Goal: Transaction & Acquisition: Download file/media

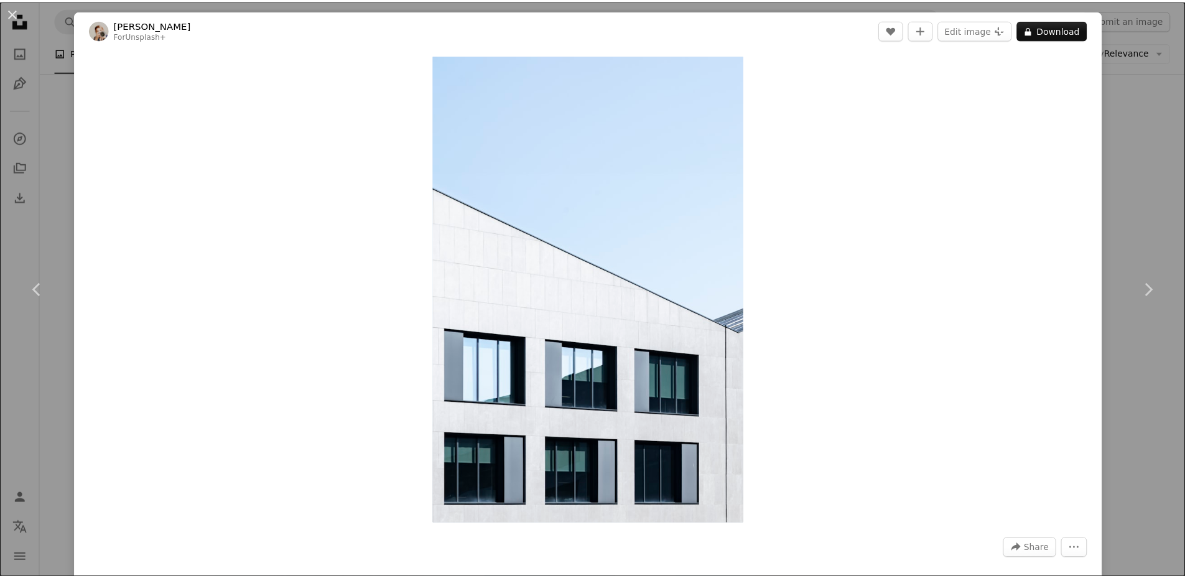
scroll to position [0, 146]
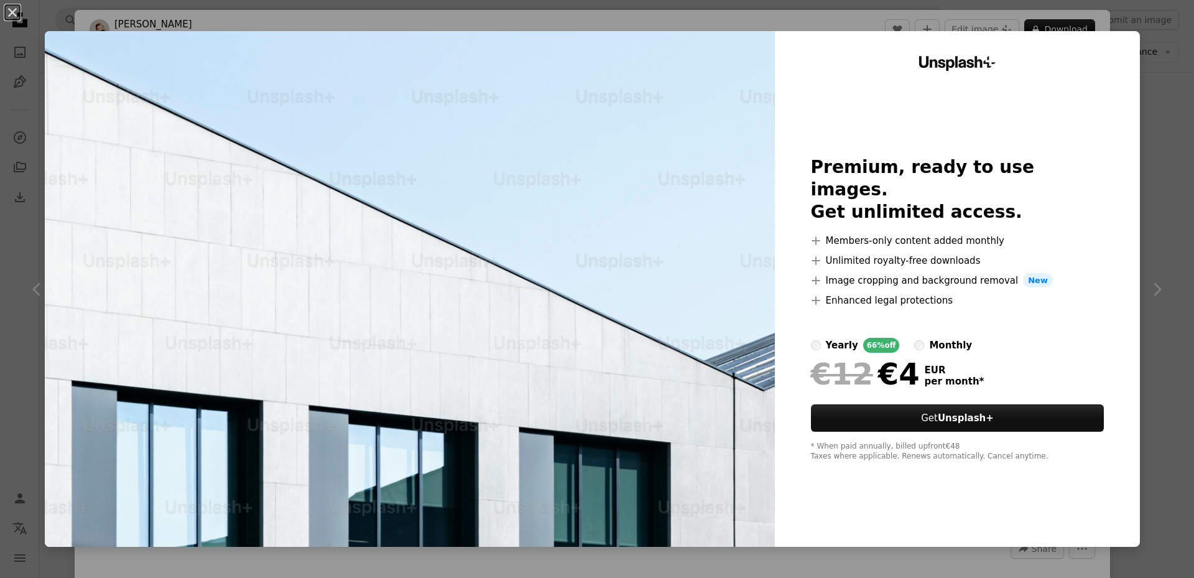
click at [1167, 154] on div "An X shape Unsplash+ Premium, ready to use images. Get unlimited access. A plus…" at bounding box center [597, 289] width 1194 height 578
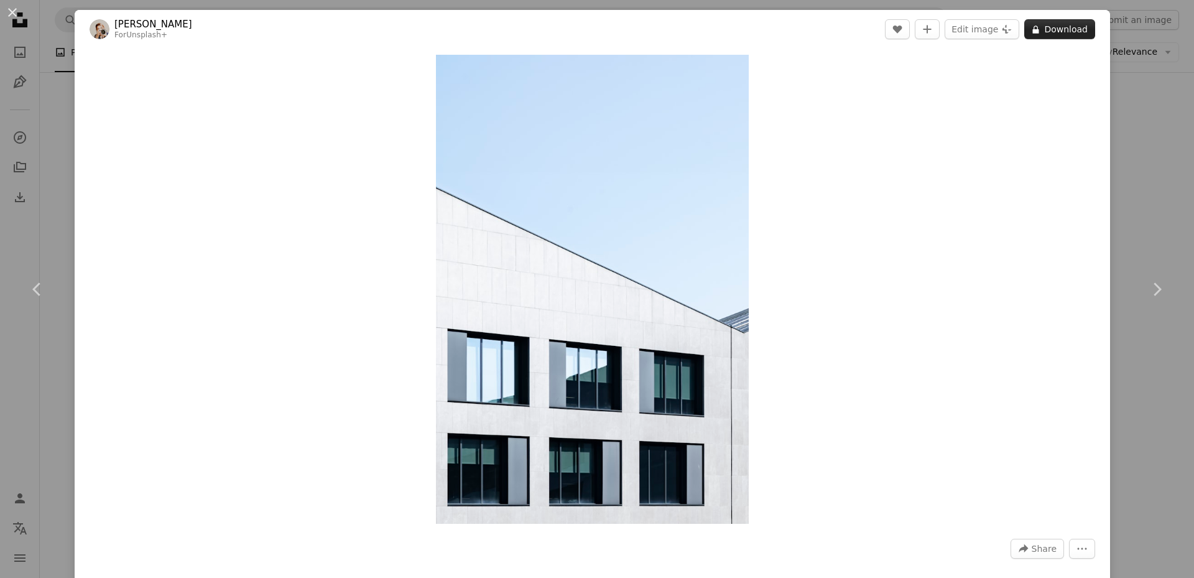
click at [1067, 29] on button "A lock Download" at bounding box center [1060, 29] width 71 height 20
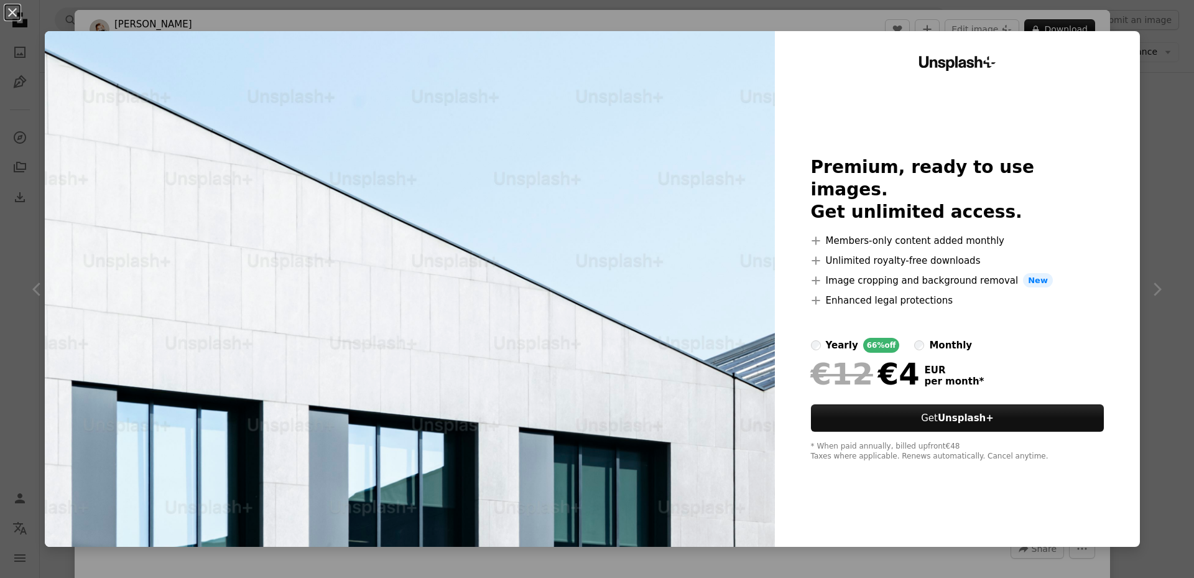
click at [1176, 147] on div "An X shape Unsplash+ Premium, ready to use images. Get unlimited access. A plus…" at bounding box center [597, 289] width 1194 height 578
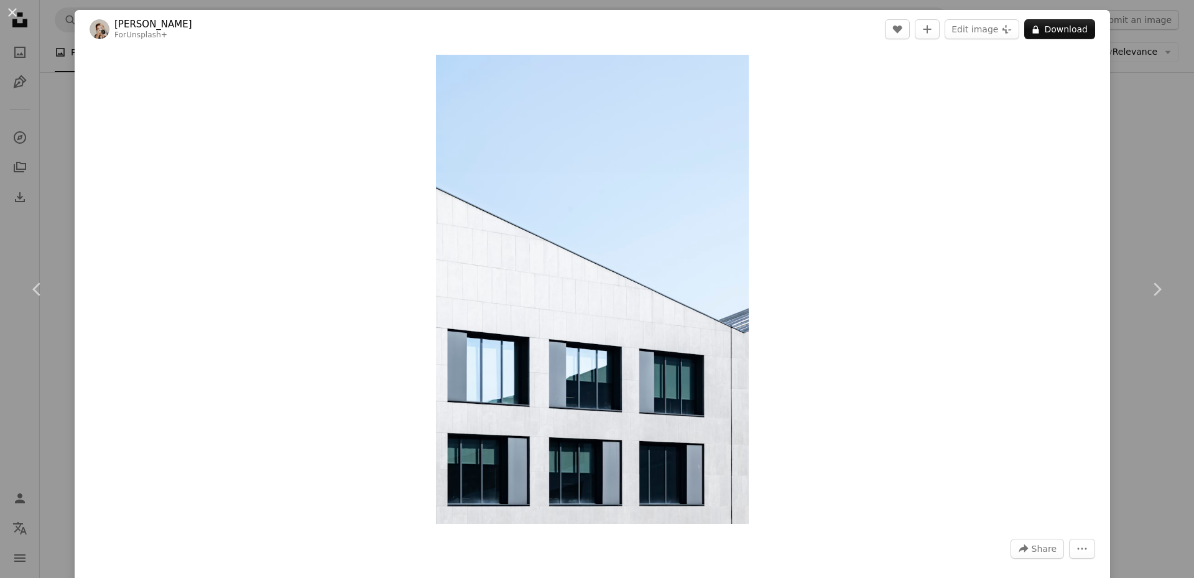
click at [1118, 136] on div "An X shape Chevron left Chevron right [PERSON_NAME] For Unsplash+ A heart A plu…" at bounding box center [597, 289] width 1194 height 578
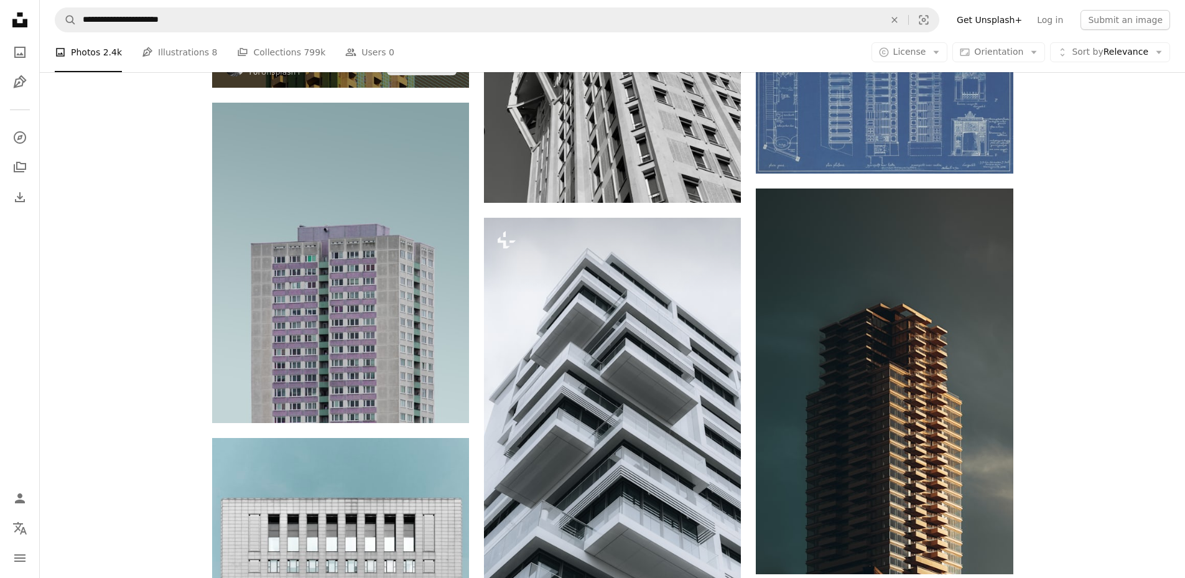
scroll to position [747, 0]
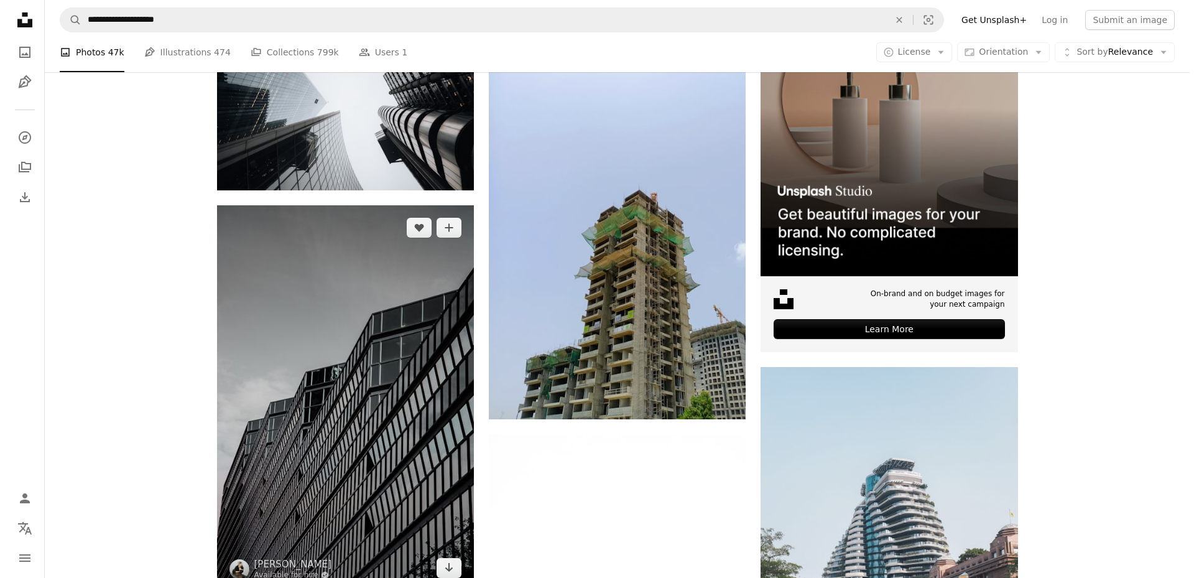
scroll to position [62, 0]
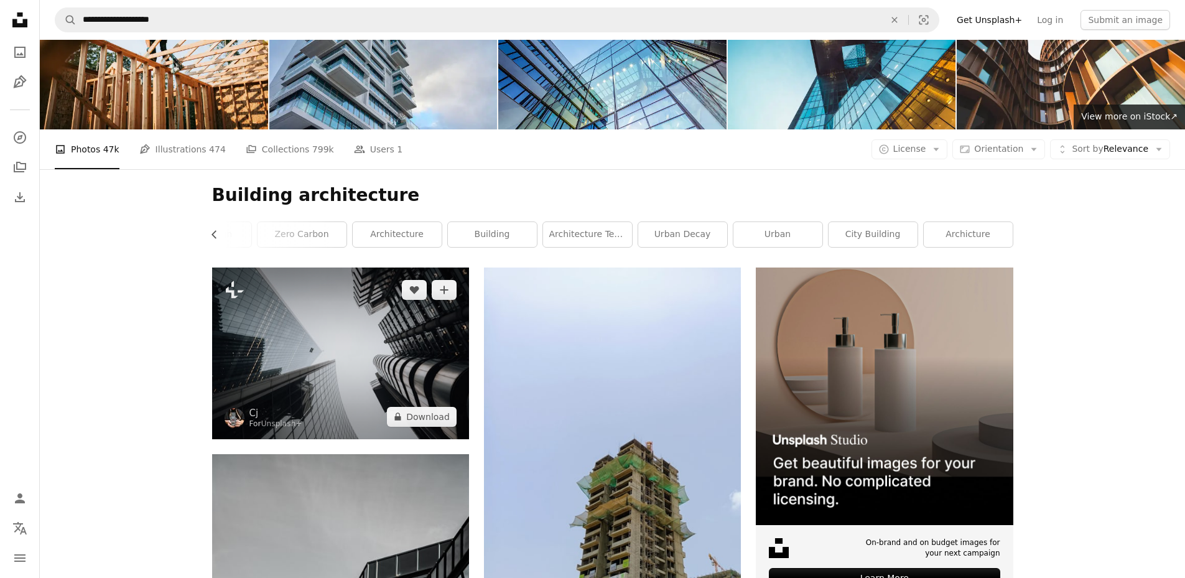
click at [368, 375] on img at bounding box center [340, 353] width 257 height 171
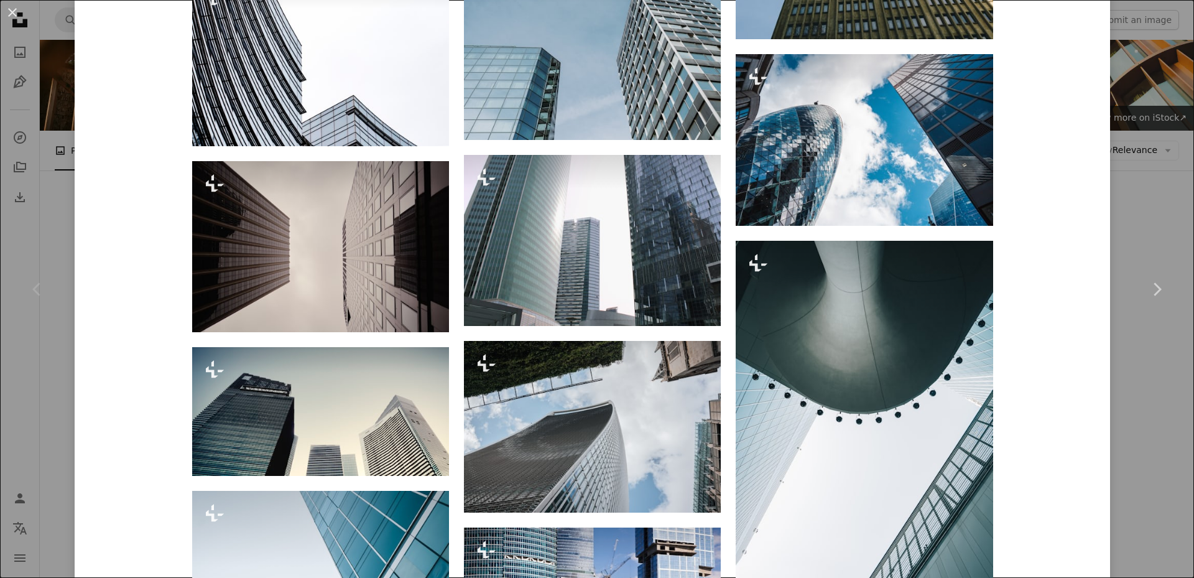
scroll to position [3669, 0]
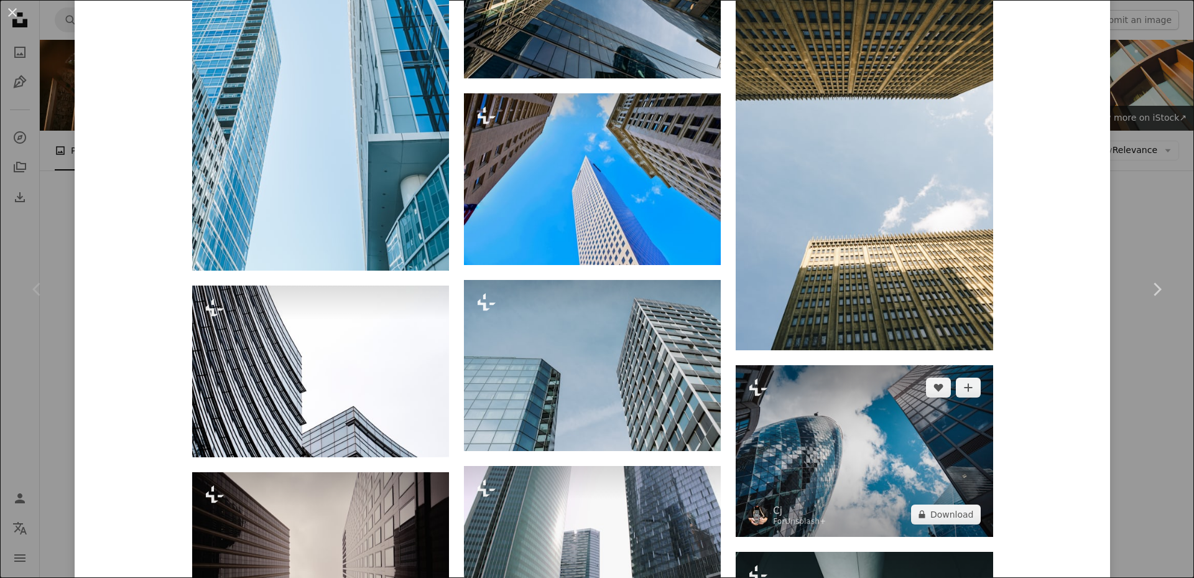
click at [854, 433] on img at bounding box center [864, 451] width 257 height 172
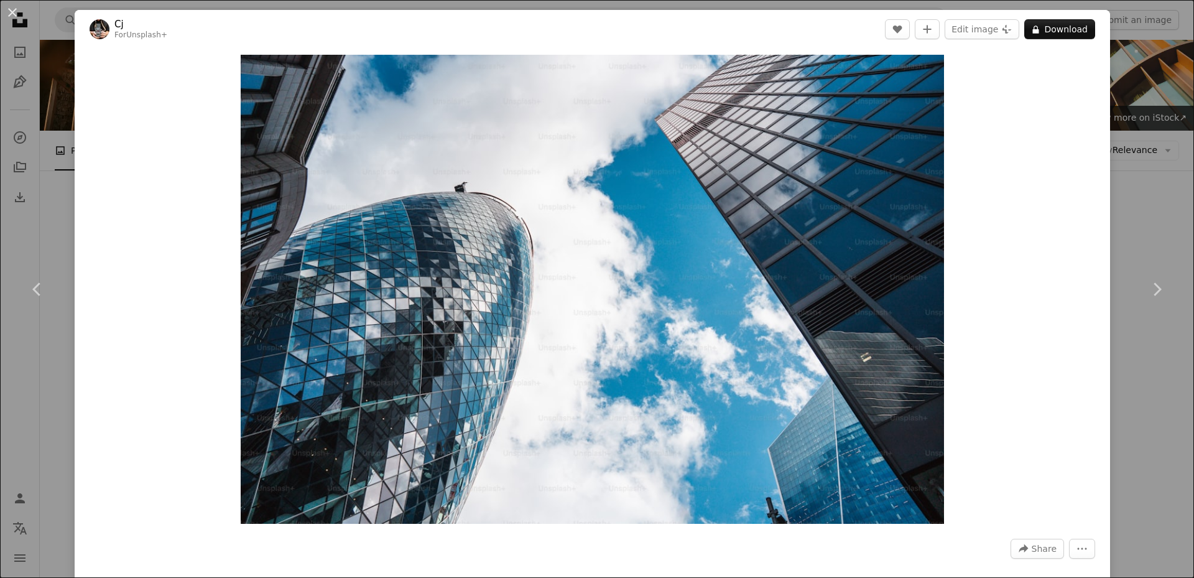
click at [69, 180] on div "An X shape Chevron left Chevron right Cj For Unsplash+ A heart A plus sign Edit…" at bounding box center [597, 289] width 1194 height 578
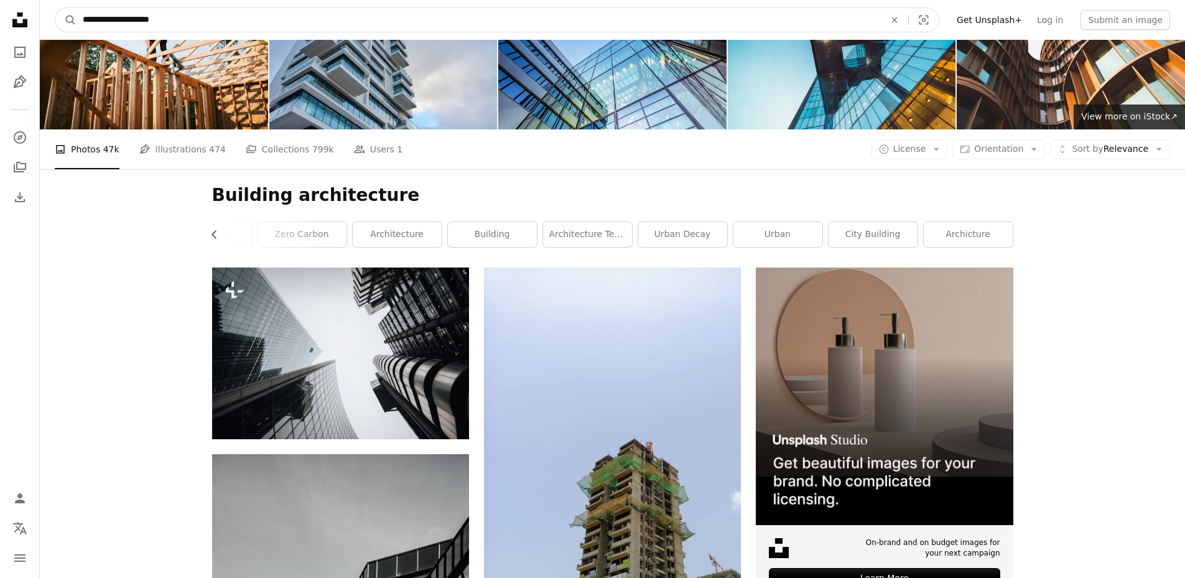
click at [170, 17] on input "**********" at bounding box center [479, 20] width 804 height 24
type input "**********"
click at [55, 8] on button "A magnifying glass" at bounding box center [65, 20] width 21 height 24
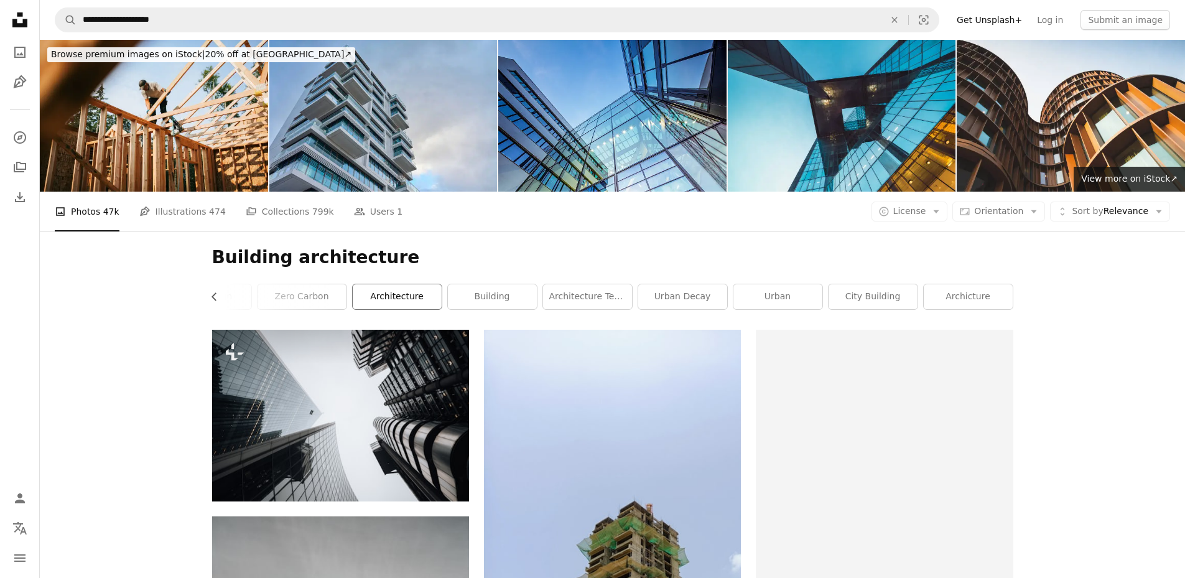
scroll to position [62, 0]
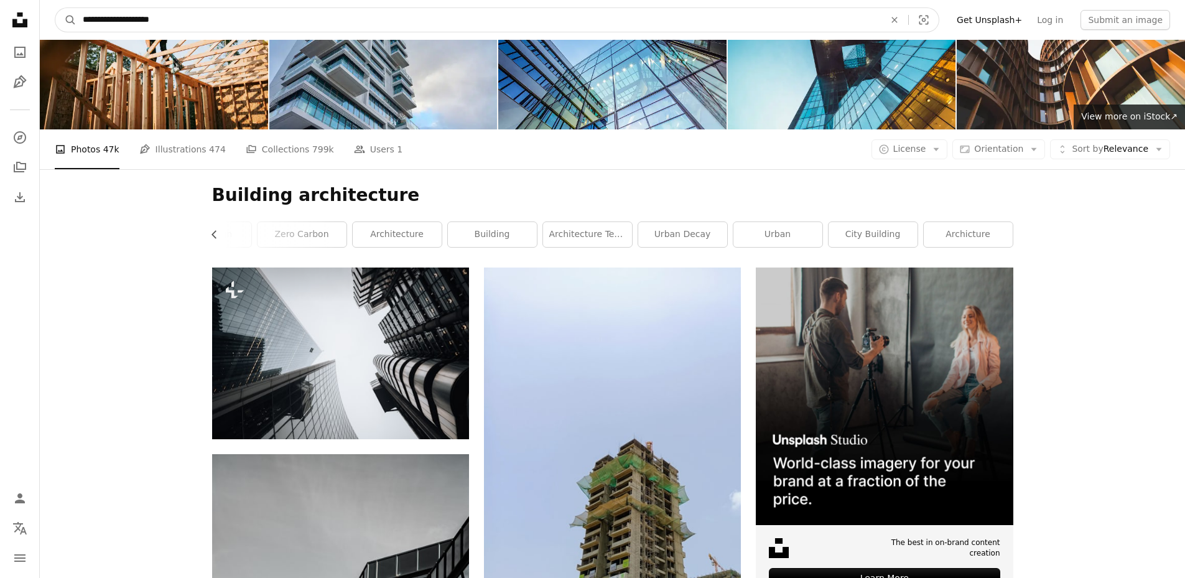
click at [190, 12] on input "**********" at bounding box center [479, 20] width 804 height 24
drag, startPoint x: 177, startPoint y: 16, endPoint x: 103, endPoint y: 16, distance: 74.0
click at [103, 16] on input "**********" at bounding box center [479, 20] width 804 height 24
type input "*"
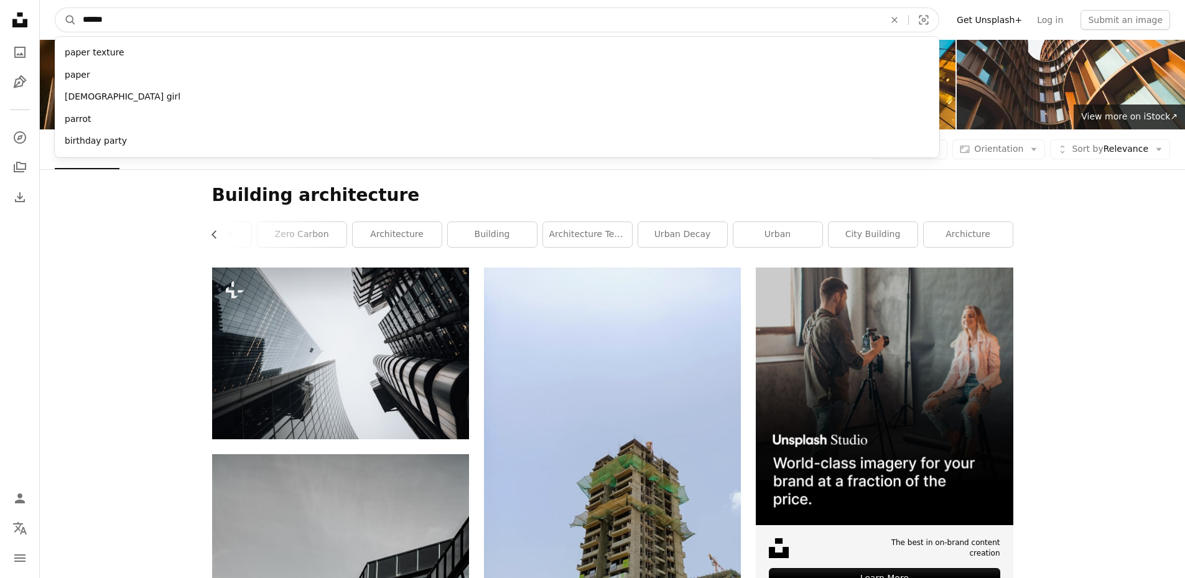
type input "******"
click at [55, 8] on button "A magnifying glass" at bounding box center [65, 20] width 21 height 24
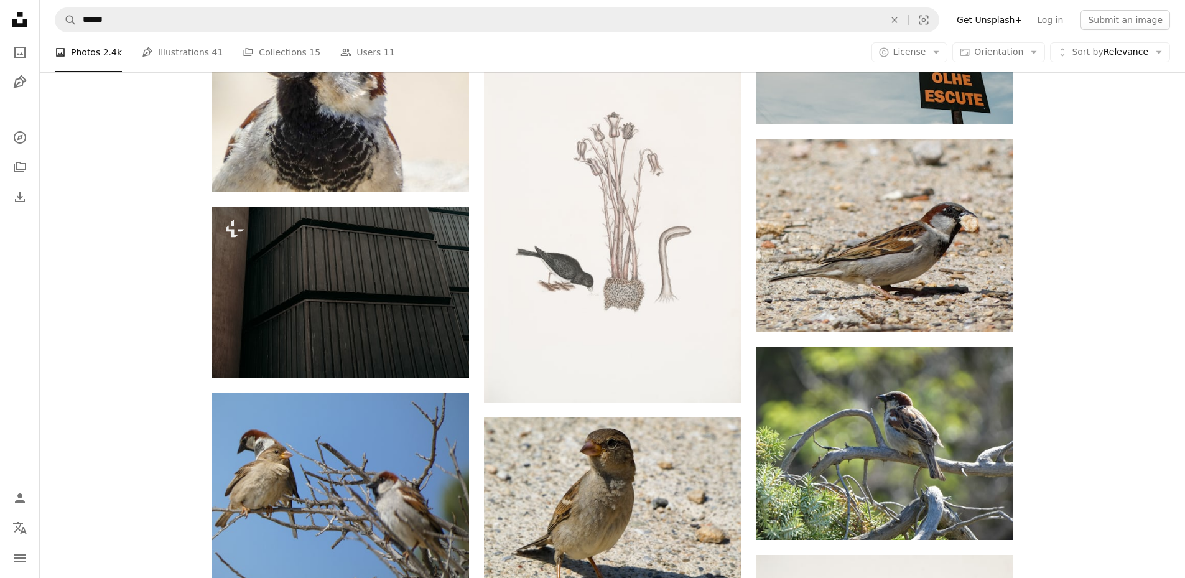
scroll to position [560, 0]
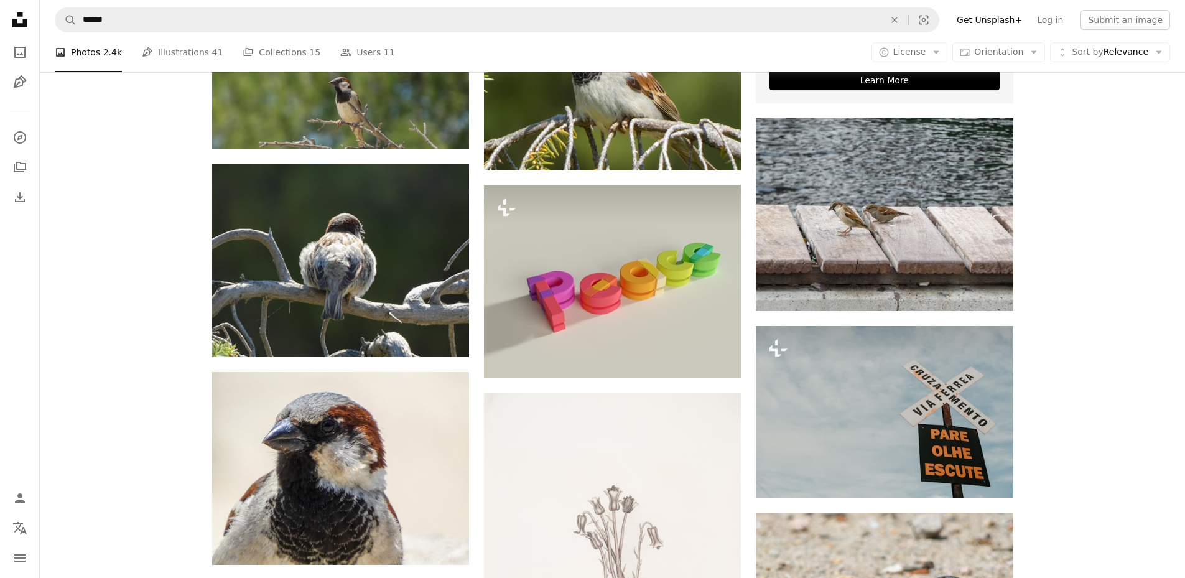
click at [21, 21] on icon "Unsplash logo Unsplash Home" at bounding box center [19, 19] width 25 height 25
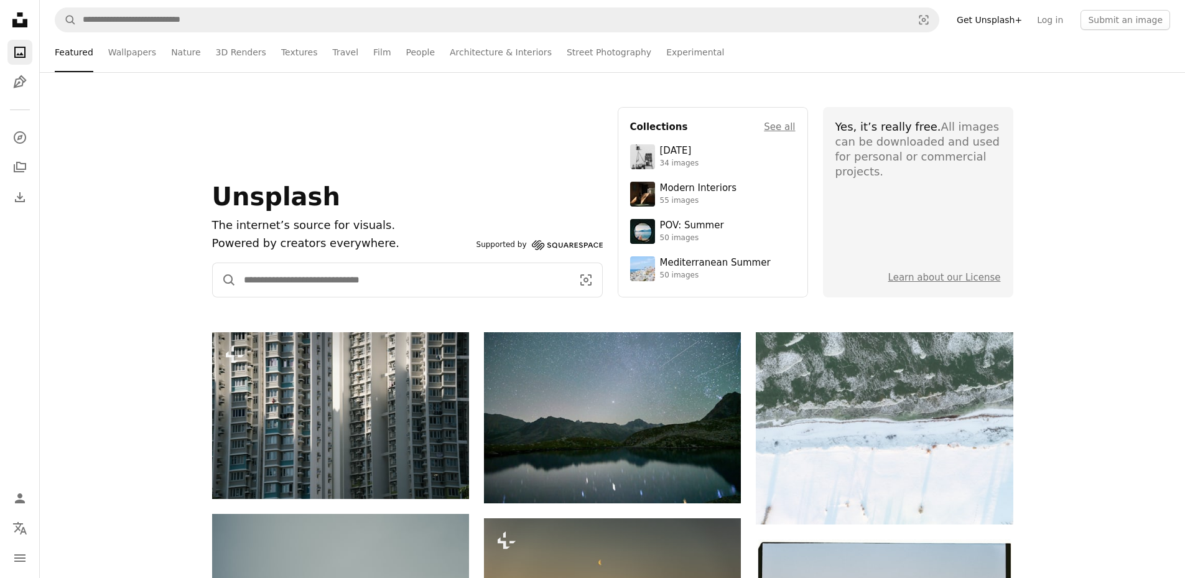
click at [340, 286] on input "Find visuals sitewide" at bounding box center [402, 280] width 333 height 34
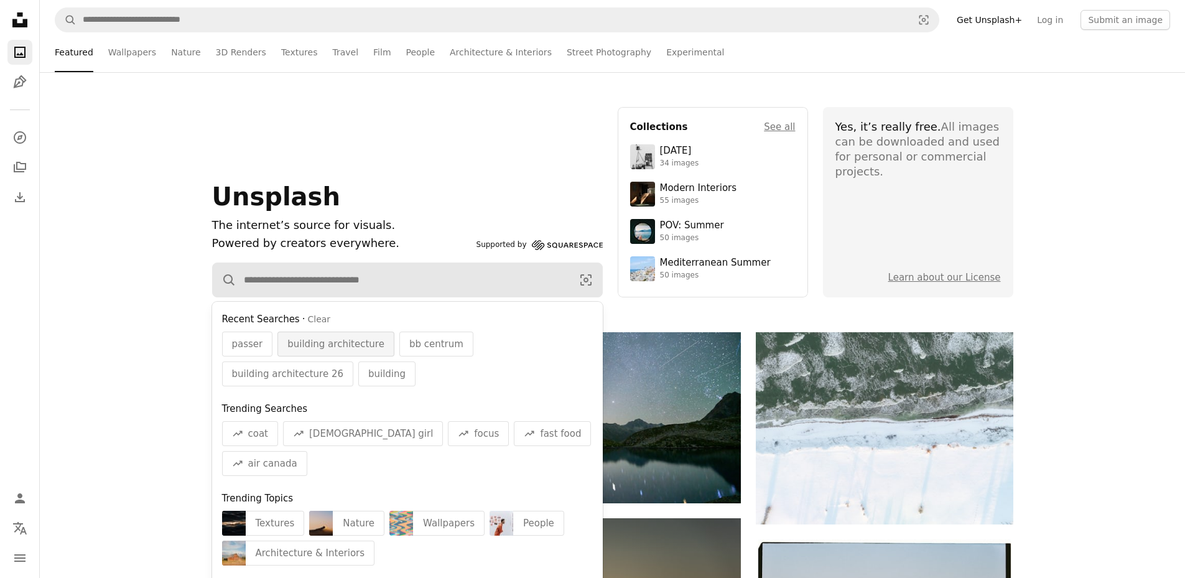
click at [339, 345] on span "building architecture" at bounding box center [335, 344] width 97 height 15
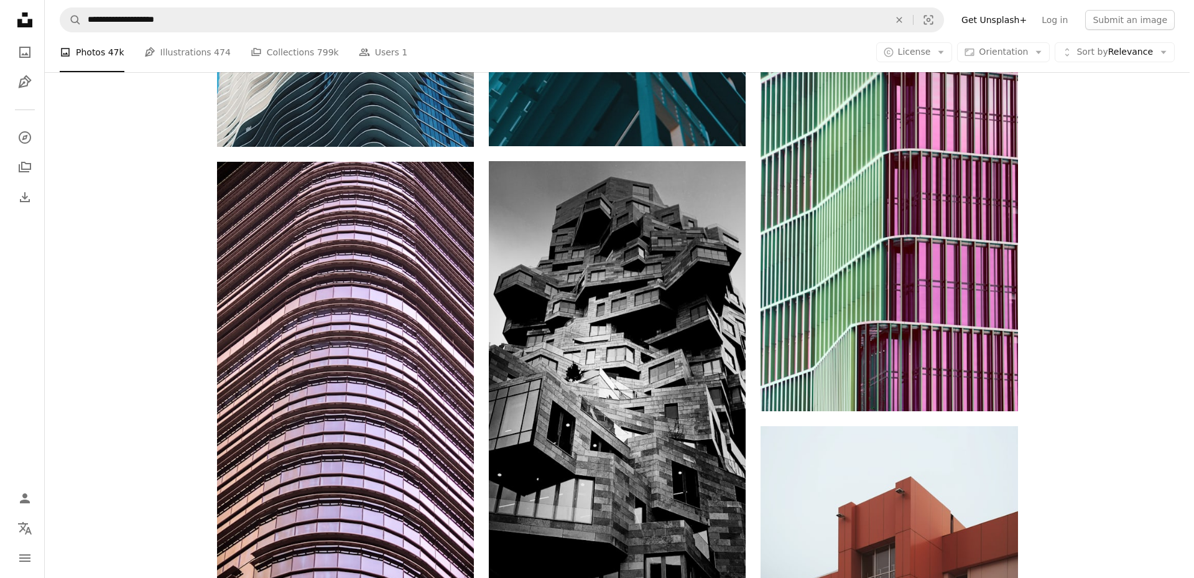
scroll to position [4728, 0]
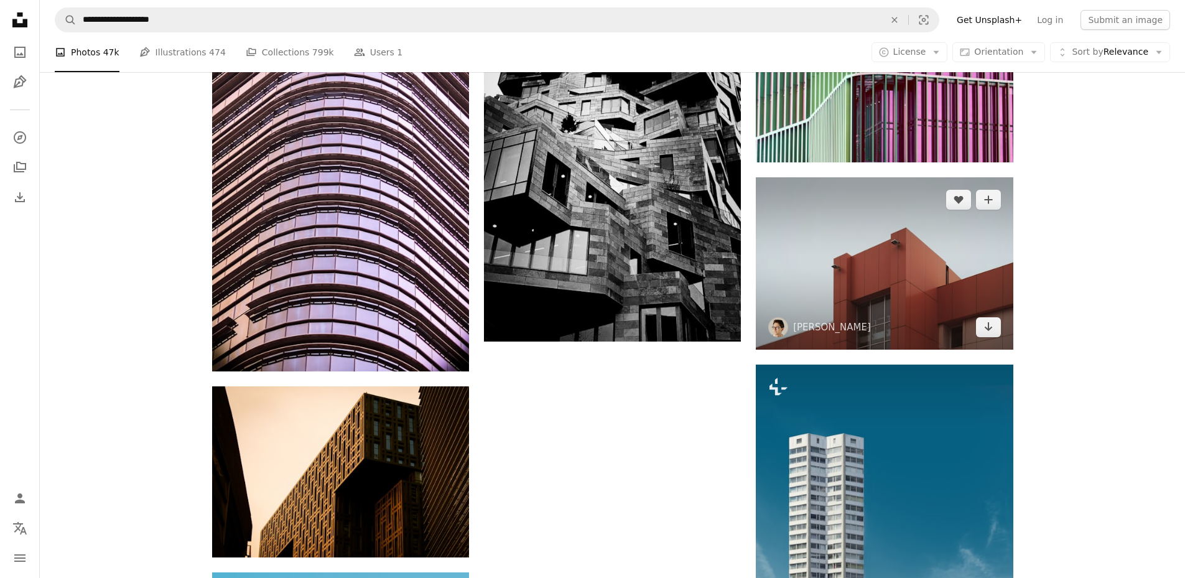
click at [896, 314] on img at bounding box center [884, 263] width 257 height 172
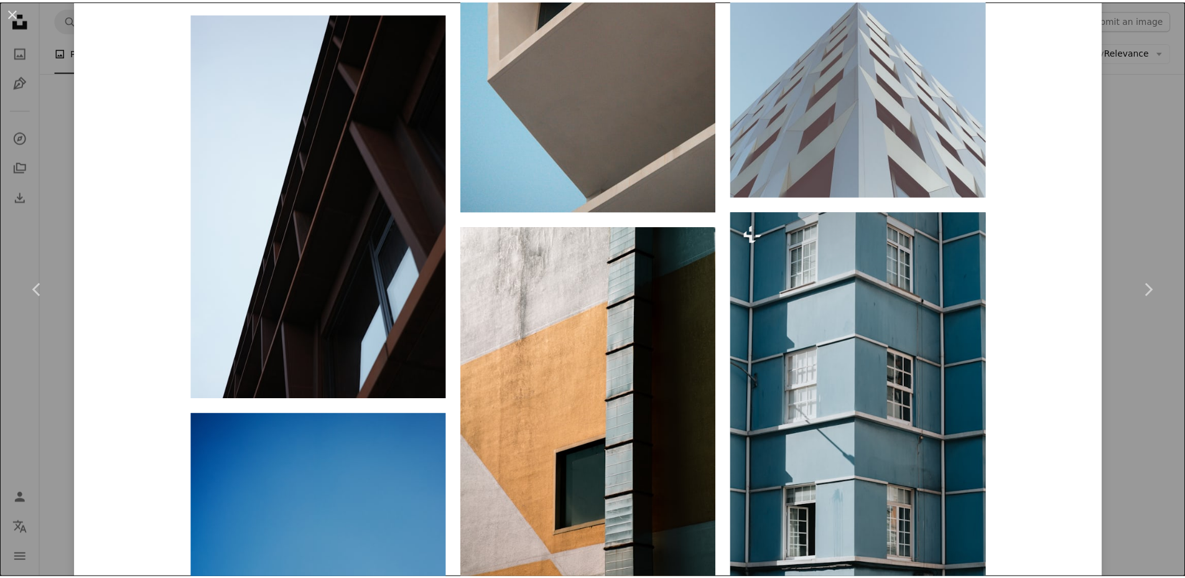
scroll to position [2115, 0]
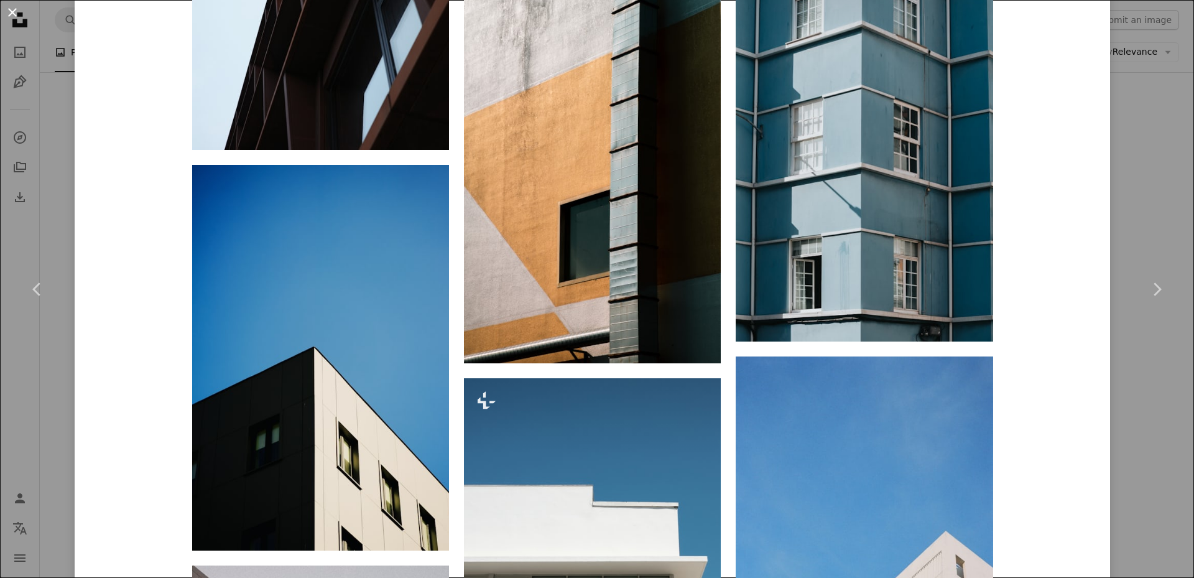
drag, startPoint x: 11, startPoint y: 11, endPoint x: 189, endPoint y: 129, distance: 214.0
click at [12, 11] on button "An X shape" at bounding box center [12, 12] width 15 height 15
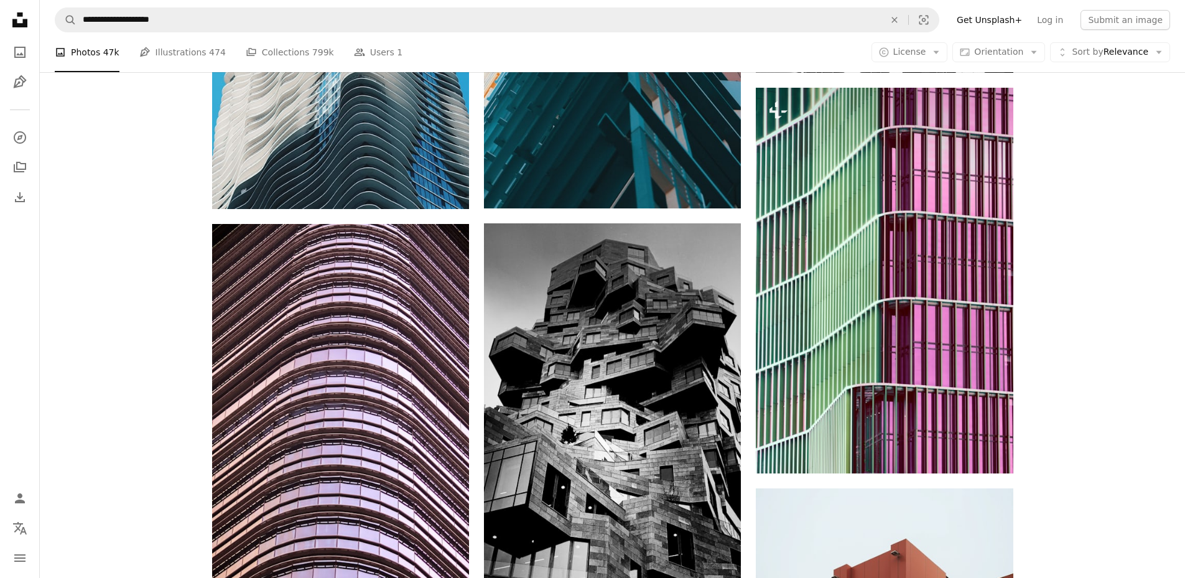
scroll to position [4106, 0]
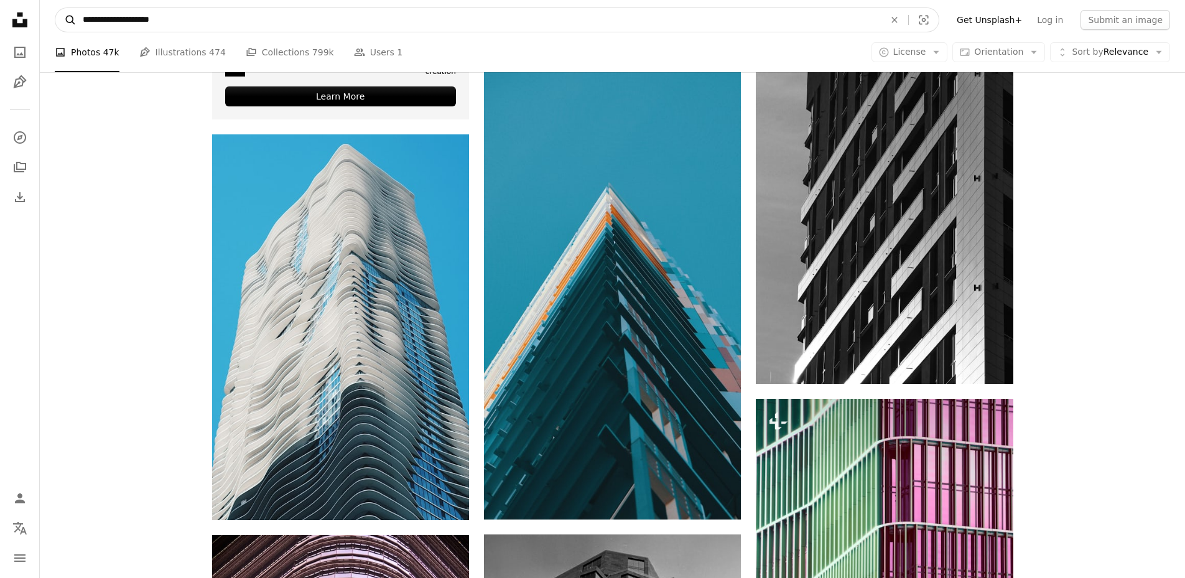
drag, startPoint x: 185, startPoint y: 22, endPoint x: 68, endPoint y: 21, distance: 117.6
click at [70, 21] on form "**********" at bounding box center [497, 19] width 885 height 25
type input "*****"
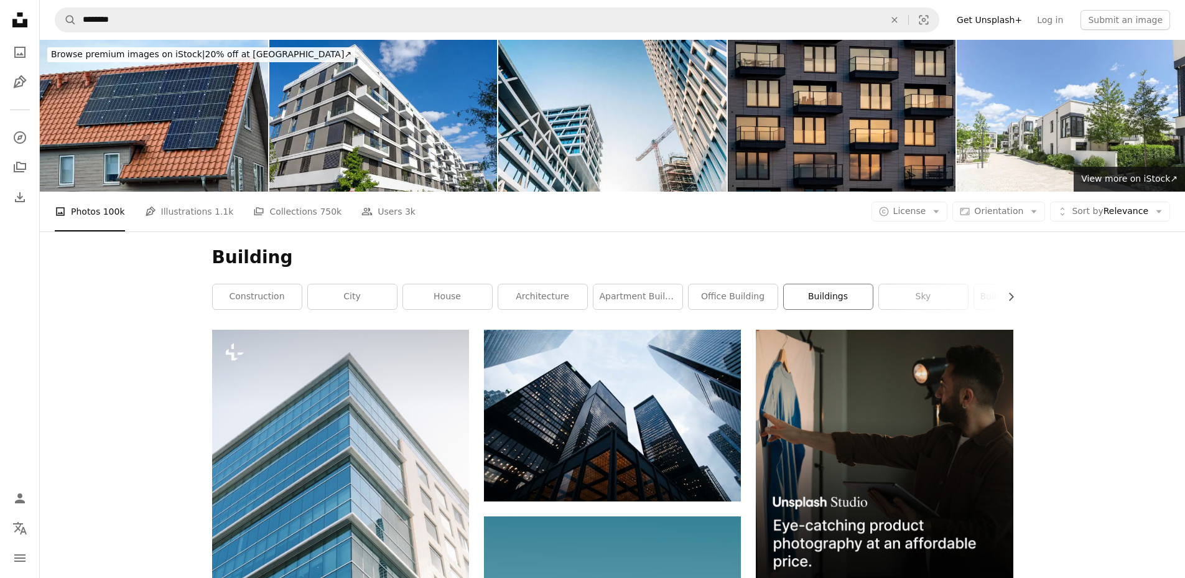
click at [826, 297] on link "buildings" at bounding box center [828, 296] width 89 height 25
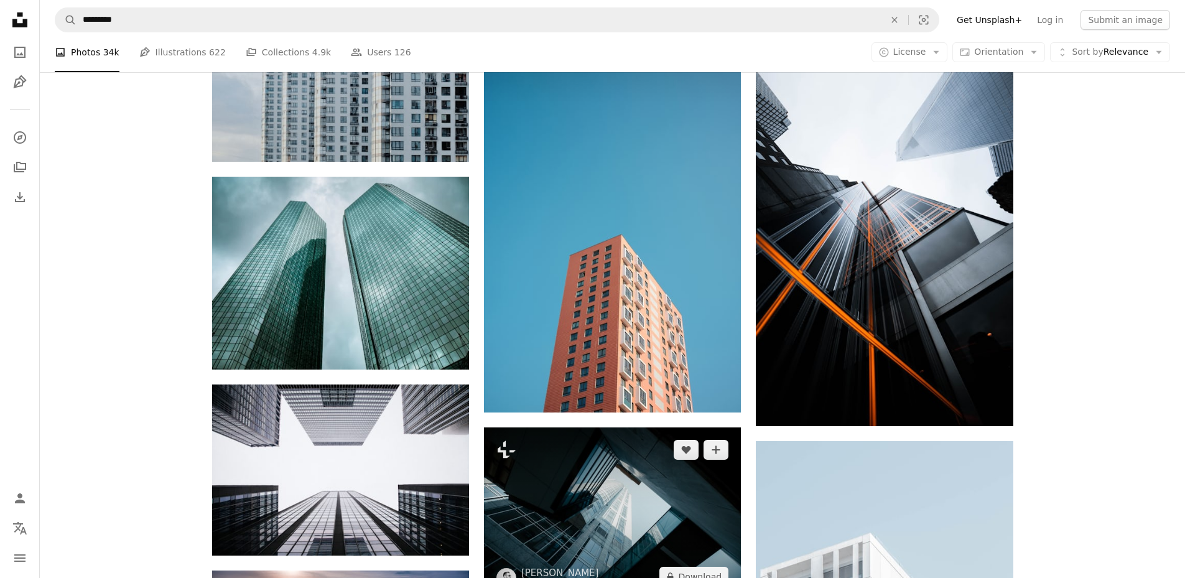
scroll to position [1120, 0]
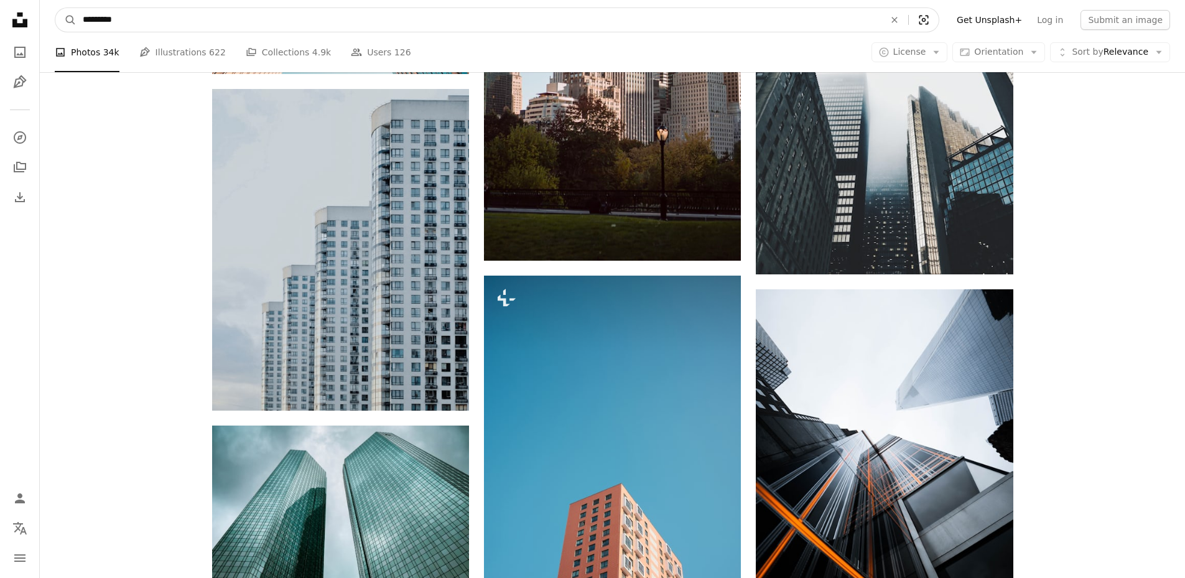
click at [939, 19] on icon "Visual search" at bounding box center [924, 20] width 30 height 12
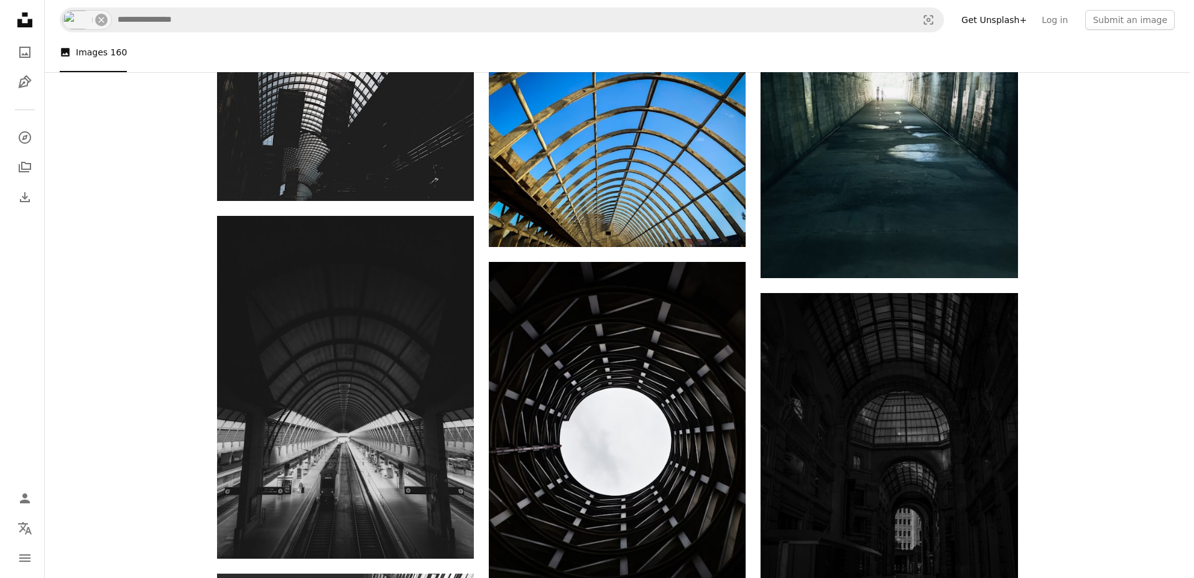
scroll to position [5786, 0]
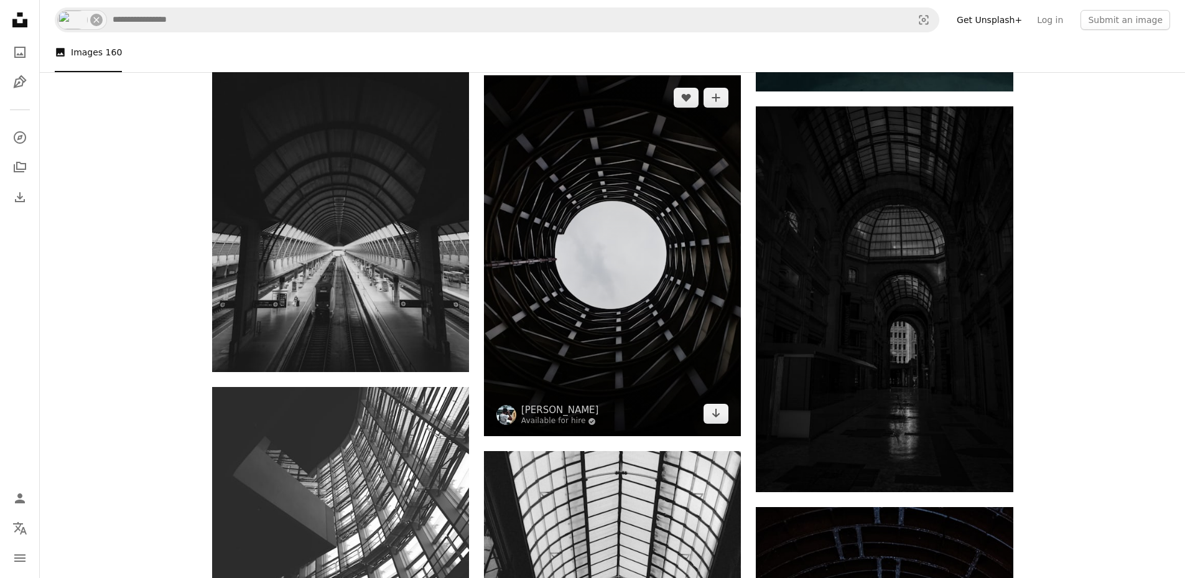
click at [731, 336] on img at bounding box center [612, 255] width 257 height 361
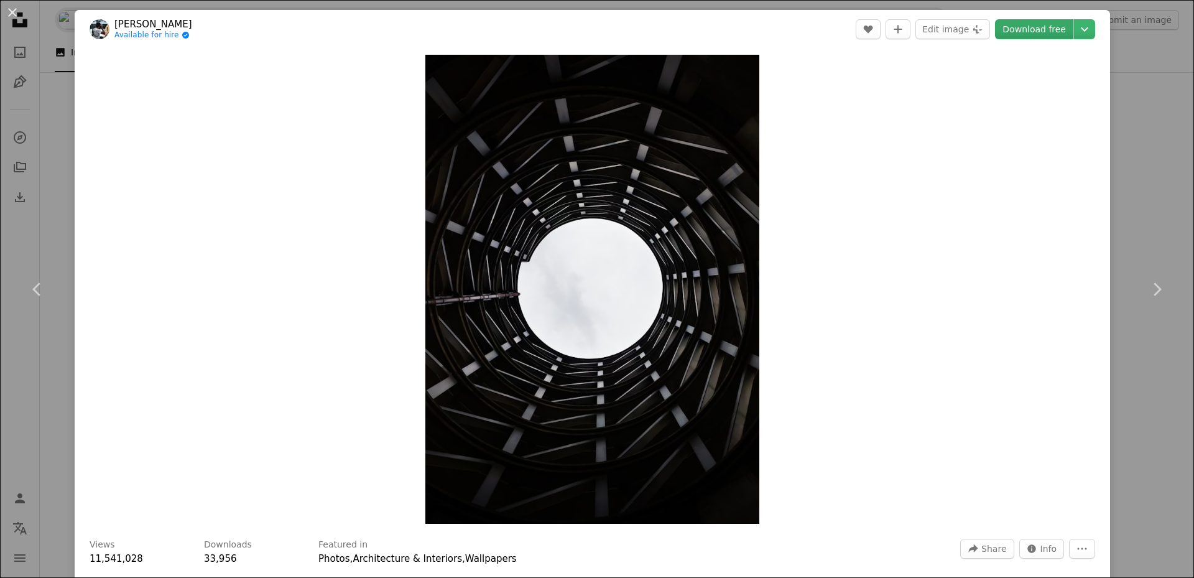
click at [1033, 27] on link "Download free" at bounding box center [1034, 29] width 78 height 20
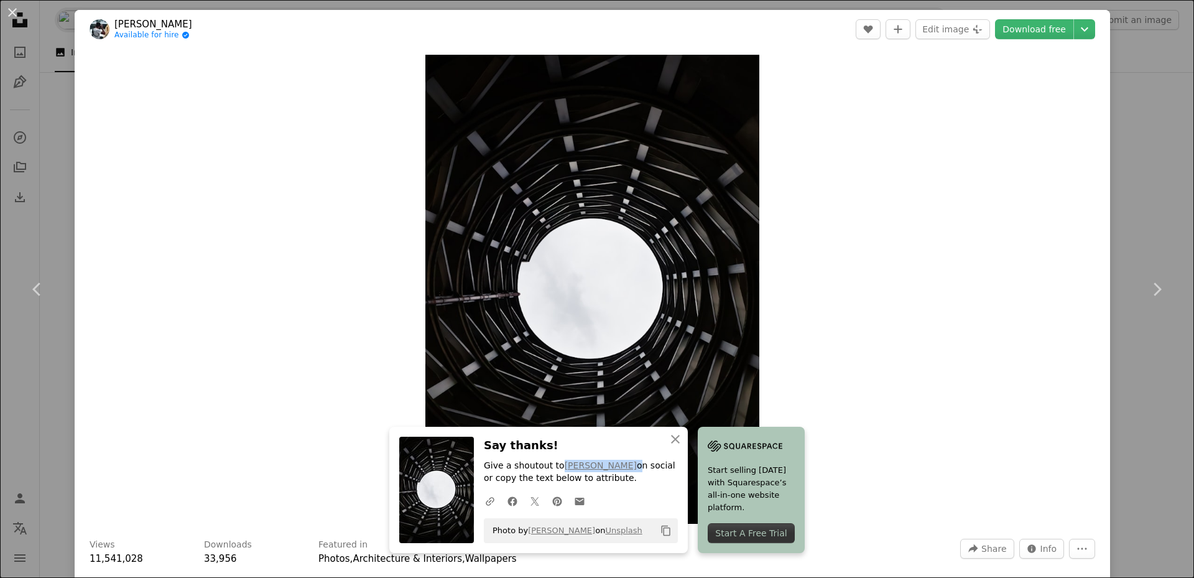
drag, startPoint x: 578, startPoint y: 465, endPoint x: 630, endPoint y: 465, distance: 51.6
click at [630, 465] on p "Give a shoutout to [PERSON_NAME] on social or copy the text below to attribute." at bounding box center [581, 472] width 194 height 25
click at [662, 530] on icon "Copy content" at bounding box center [666, 530] width 11 height 11
drag, startPoint x: 643, startPoint y: 533, endPoint x: 486, endPoint y: 538, distance: 156.2
click at [486, 538] on div "Photo by [PERSON_NAME] on Unsplash Copy content" at bounding box center [581, 530] width 194 height 25
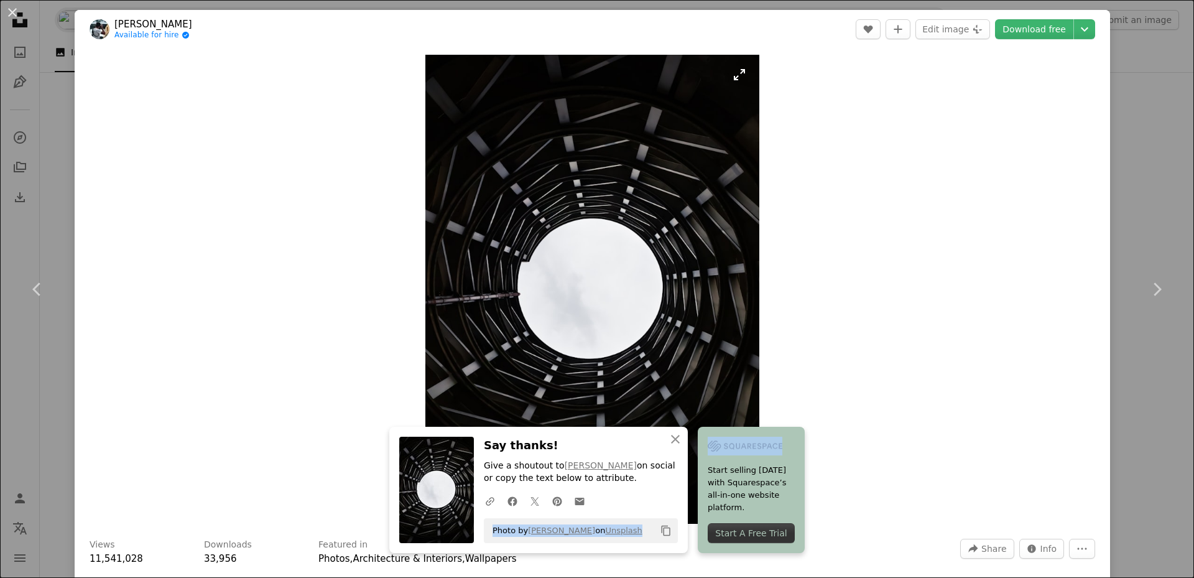
copy div "Photo by [PERSON_NAME] on Unsplash Copy content"
